Goal: Task Accomplishment & Management: Manage account settings

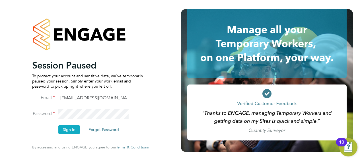
click at [63, 129] on button "Sign In" at bounding box center [69, 129] width 22 height 9
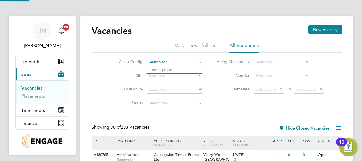
click at [158, 63] on input at bounding box center [175, 62] width 56 height 8
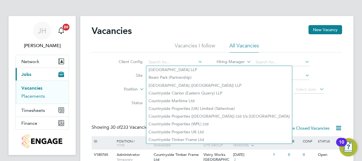
click at [31, 97] on link "Placements" at bounding box center [33, 95] width 24 height 5
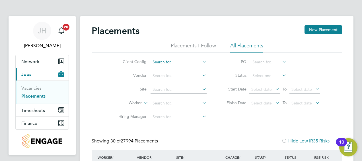
click at [179, 62] on input at bounding box center [179, 62] width 56 height 8
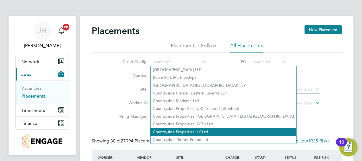
click at [201, 132] on li "Countryside Properties UK Ltd" at bounding box center [224, 132] width 146 height 8
type input "Countryside Properties UK Ltd"
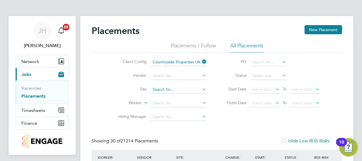
click at [175, 89] on input at bounding box center [179, 89] width 56 height 8
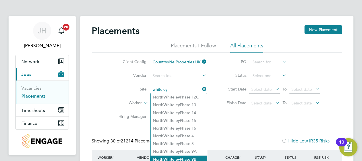
click at [200, 157] on li "North Whiteley Phase 9B" at bounding box center [179, 159] width 56 height 8
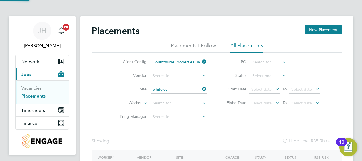
type input "North Whiteley Phase 9B"
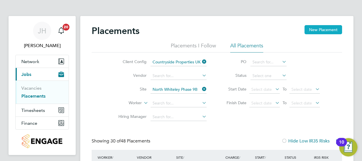
click at [323, 29] on button "New Placement" at bounding box center [324, 29] width 38 height 9
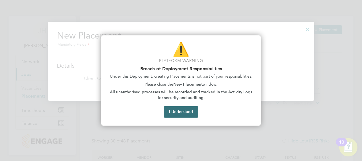
click at [191, 111] on button "I Understand" at bounding box center [181, 111] width 34 height 11
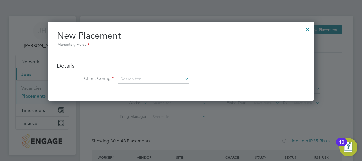
click at [306, 27] on div at bounding box center [308, 28] width 10 height 10
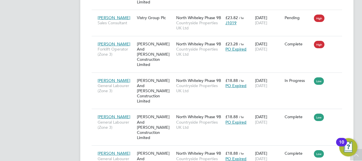
scroll to position [762, 0]
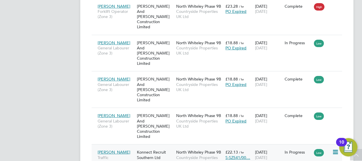
click at [334, 148] on icon at bounding box center [335, 151] width 6 height 7
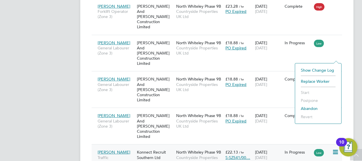
click at [271, 146] on div "08 Sep 2025 01 Jan 2026" at bounding box center [269, 154] width 30 height 16
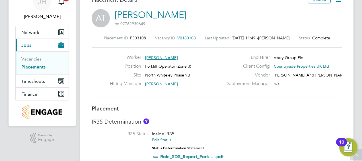
scroll to position [1, 0]
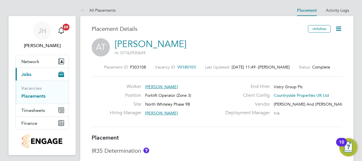
click at [338, 30] on icon at bounding box center [338, 28] width 7 height 7
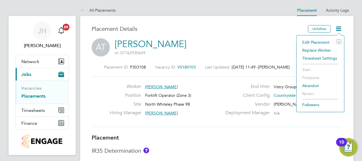
click at [324, 41] on li "Edit Placement e" at bounding box center [321, 42] width 42 height 8
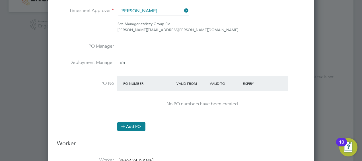
click at [135, 124] on button "Add PO" at bounding box center [131, 126] width 28 height 9
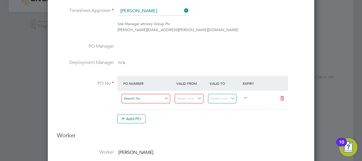
click at [146, 94] on input at bounding box center [146, 98] width 49 height 9
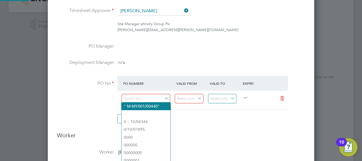
paste input "S-SZ541/00084"
type input "S-SZ541/00084"
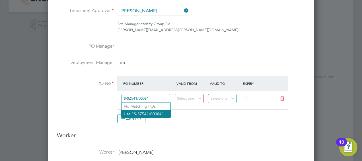
click at [157, 114] on li "Use "S-SZ541/00084"" at bounding box center [146, 114] width 49 height 8
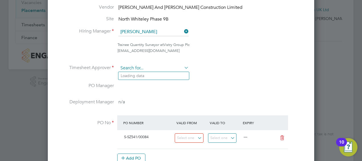
click at [165, 67] on input at bounding box center [153, 68] width 70 height 9
click at [167, 93] on li "Ste phen [PERSON_NAME]" at bounding box center [153, 91] width 71 height 8
type input "[PERSON_NAME]"
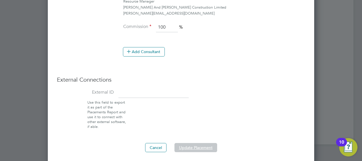
click at [206, 145] on button "Update Placement" at bounding box center [196, 147] width 43 height 9
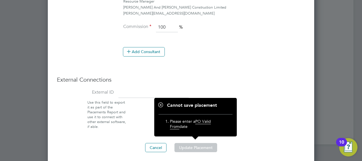
click at [240, 94] on li "External ID" at bounding box center [181, 94] width 248 height 13
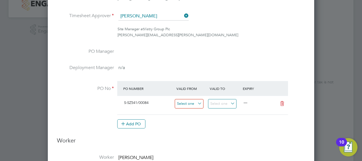
click at [198, 104] on input at bounding box center [189, 103] width 29 height 9
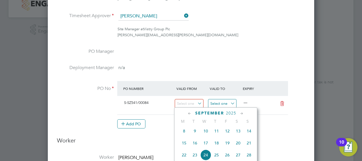
click at [219, 102] on input at bounding box center [222, 103] width 29 height 9
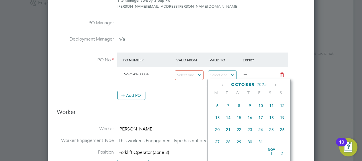
click at [274, 86] on icon at bounding box center [275, 85] width 5 height 6
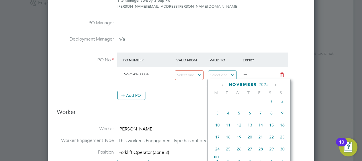
click at [274, 86] on icon at bounding box center [275, 85] width 5 height 6
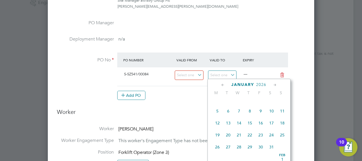
click at [274, 86] on icon at bounding box center [275, 85] width 5 height 6
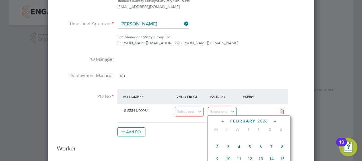
scroll to position [194, 0]
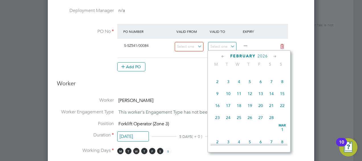
click at [223, 55] on icon at bounding box center [222, 56] width 5 height 6
click at [250, 76] on span "[DATE]" at bounding box center [250, 70] width 11 height 11
type input "[DATE]"
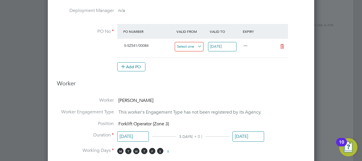
click at [194, 46] on input at bounding box center [189, 46] width 29 height 9
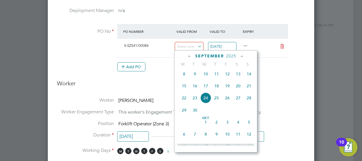
click at [187, 57] on icon at bounding box center [189, 56] width 5 height 6
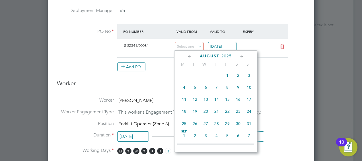
click at [226, 77] on span "[DATE]" at bounding box center [227, 75] width 11 height 11
type input "[DATE]"
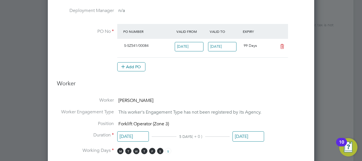
click at [193, 46] on input "[DATE]" at bounding box center [189, 46] width 29 height 9
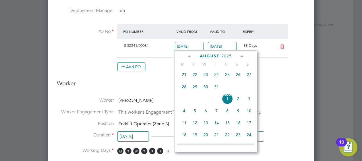
click at [199, 18] on li "Deployment Manager n/a" at bounding box center [181, 16] width 248 height 16
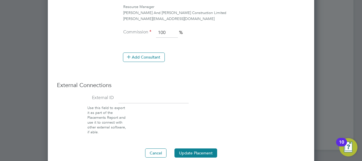
scroll to position [479, 0]
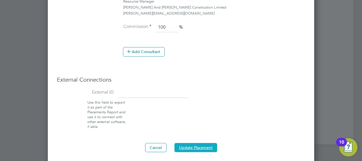
click at [209, 143] on button "Update Placement" at bounding box center [196, 147] width 43 height 9
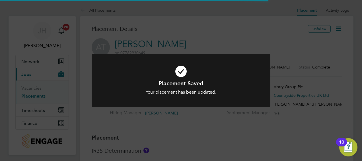
scroll to position [17, 40]
click at [244, 43] on div "Placement Saved Your placement has been updated. Cancel Okay" at bounding box center [181, 80] width 362 height 161
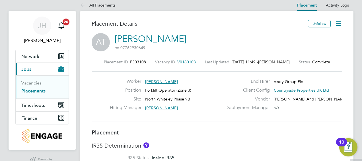
scroll to position [0, 0]
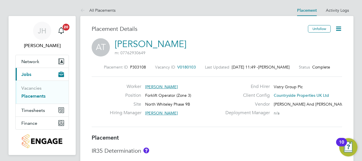
click at [44, 94] on link "Placements" at bounding box center [33, 95] width 24 height 5
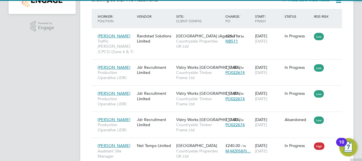
scroll to position [3, 3]
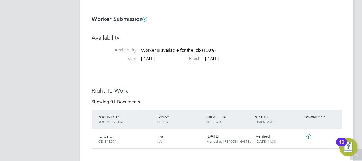
scroll to position [457, 0]
